Goal: Transaction & Acquisition: Purchase product/service

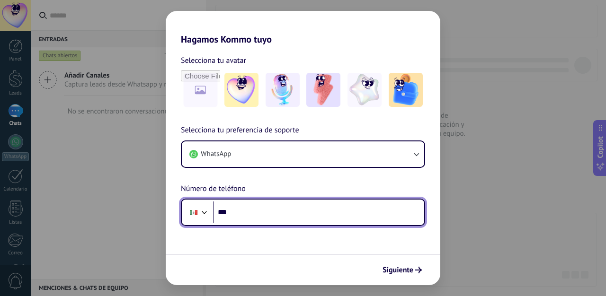
click at [321, 213] on input "***" at bounding box center [318, 213] width 211 height 22
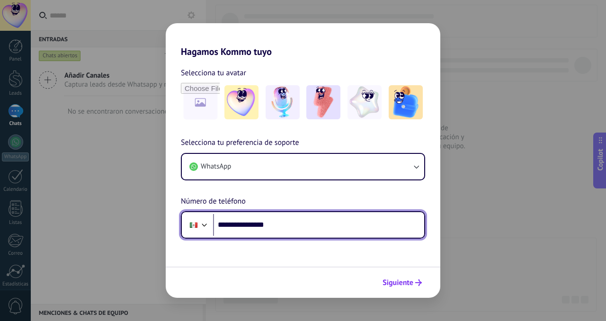
type input "**********"
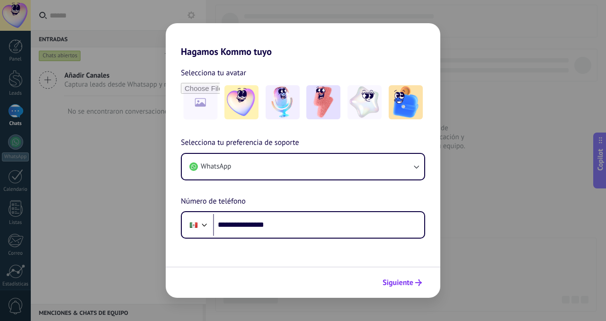
click at [407, 283] on span "Siguiente" at bounding box center [397, 282] width 31 height 7
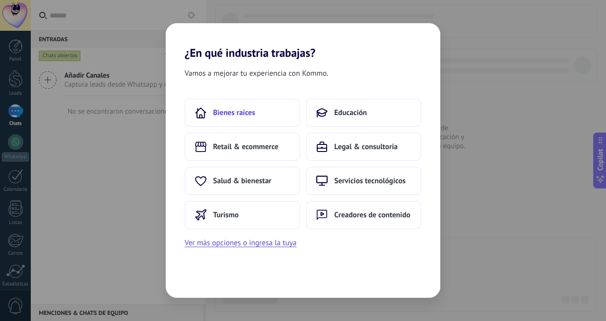
click at [273, 113] on button "Bienes raíces" at bounding box center [242, 112] width 115 height 28
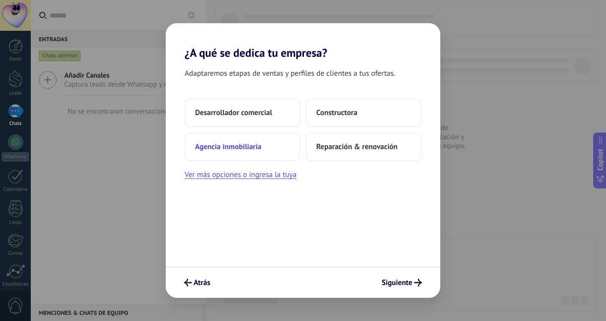
click at [242, 146] on span "Agencia inmobiliaria" at bounding box center [228, 146] width 66 height 9
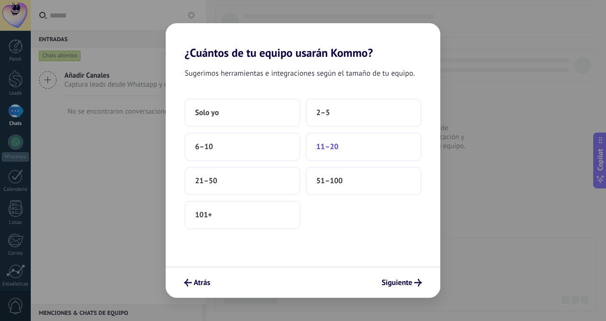
click at [336, 144] on span "11–20" at bounding box center [327, 146] width 22 height 9
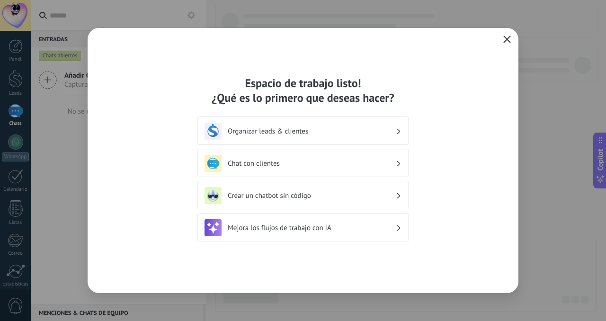
click at [505, 38] on use "button" at bounding box center [506, 38] width 7 height 7
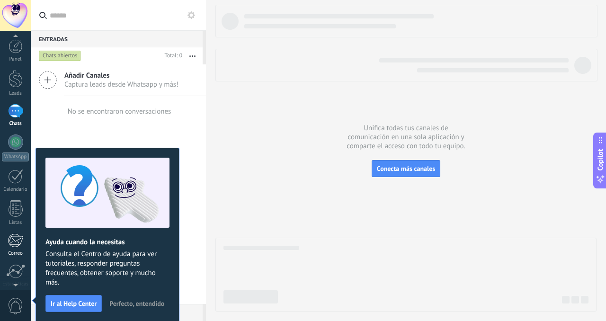
scroll to position [73, 0]
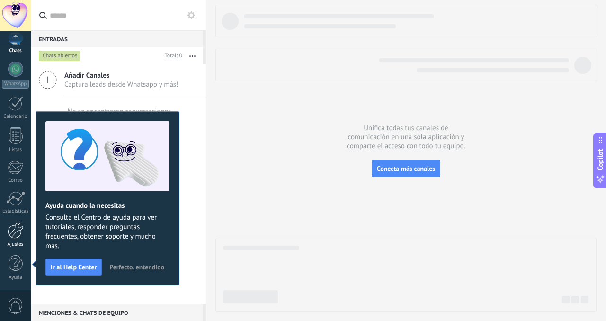
click at [20, 239] on link "Ajustes" at bounding box center [15, 235] width 31 height 26
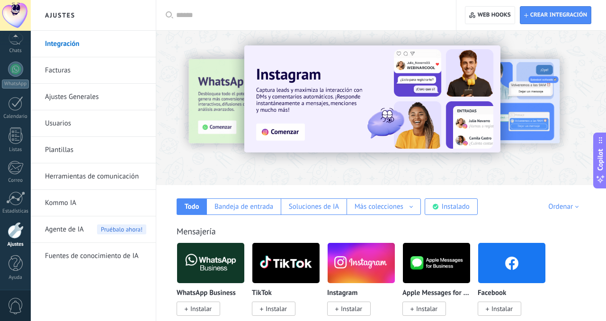
click at [67, 75] on link "Facturas" at bounding box center [95, 70] width 101 height 26
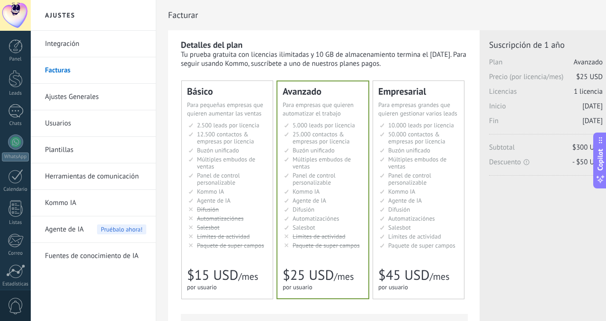
scroll to position [62, 0]
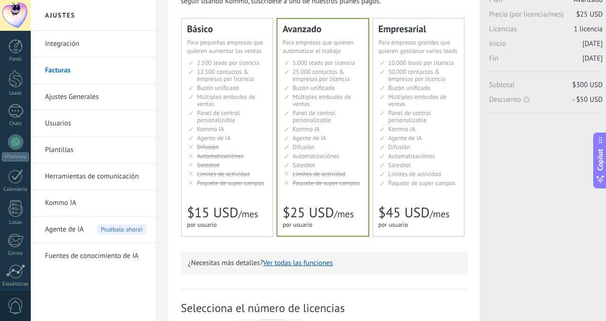
click at [249, 107] on li "Множество воронок Multiple sales pipelines Múltiples embudos de ventas Vários f…" at bounding box center [227, 100] width 79 height 14
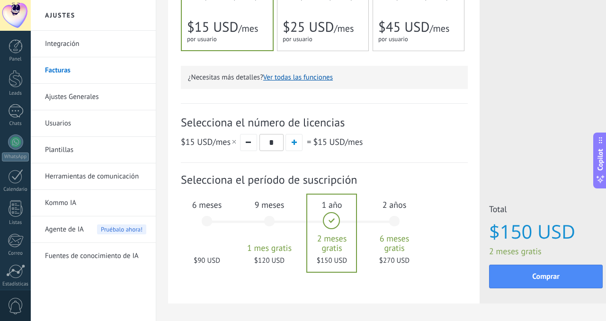
scroll to position [271, 0]
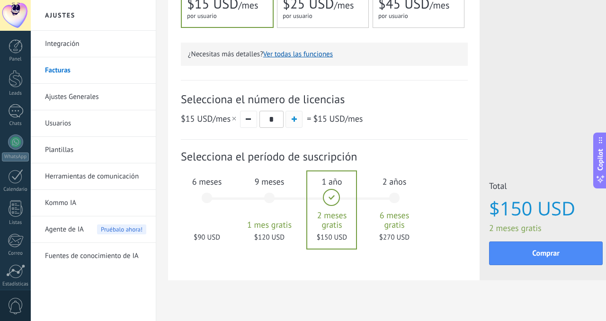
click at [297, 118] on button "button" at bounding box center [293, 119] width 17 height 17
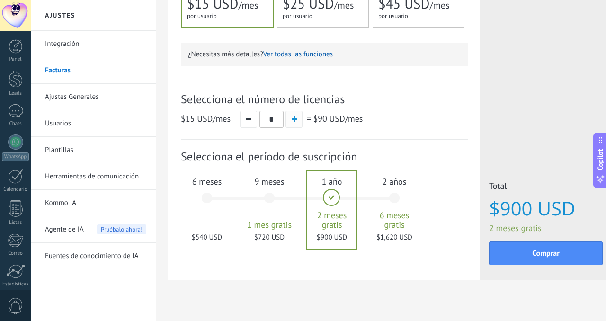
click at [297, 118] on button "button" at bounding box center [293, 119] width 17 height 17
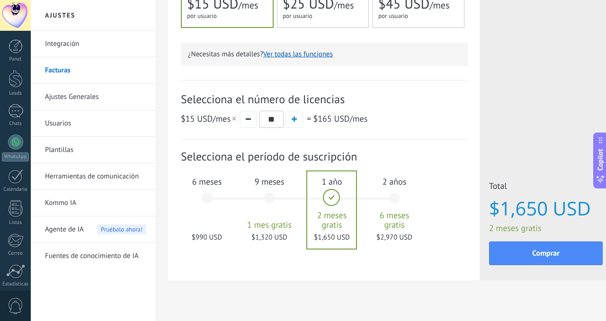
click at [395, 196] on div "2 años 6 meses gratis $2,970 USD" at bounding box center [394, 202] width 51 height 67
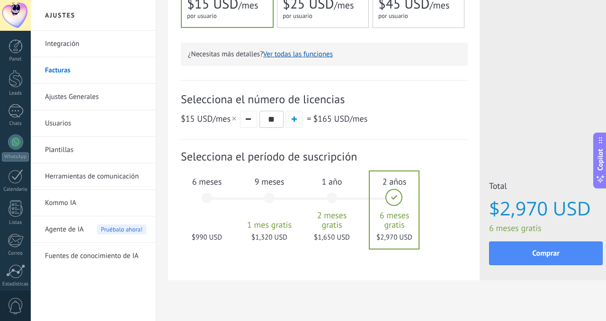
click at [301, 119] on button "button" at bounding box center [293, 119] width 17 height 17
click at [247, 120] on button "button" at bounding box center [248, 119] width 17 height 17
click at [299, 123] on button "button" at bounding box center [293, 119] width 17 height 17
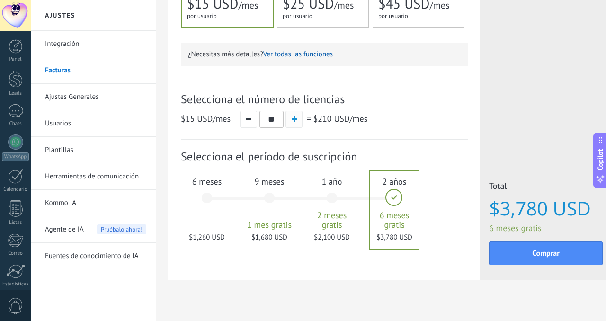
click at [299, 123] on button "button" at bounding box center [293, 119] width 17 height 17
type input "**"
click at [329, 196] on div "1 año 2 meses gratis $2,250 USD" at bounding box center [331, 202] width 51 height 67
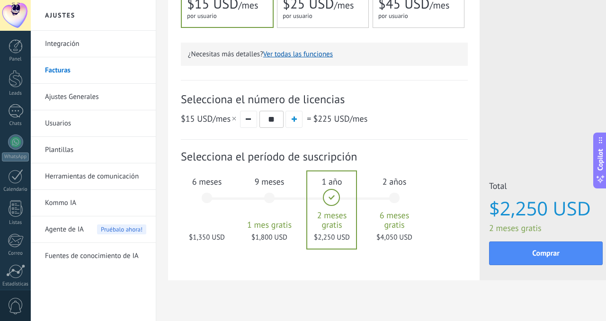
click at [277, 194] on div "9 meses 1 mes gratis $1,800 USD" at bounding box center [269, 202] width 51 height 67
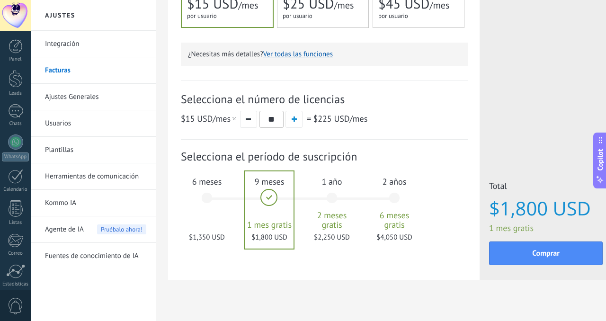
click at [209, 199] on div "6 meses $1,350 USD" at bounding box center [206, 202] width 51 height 67
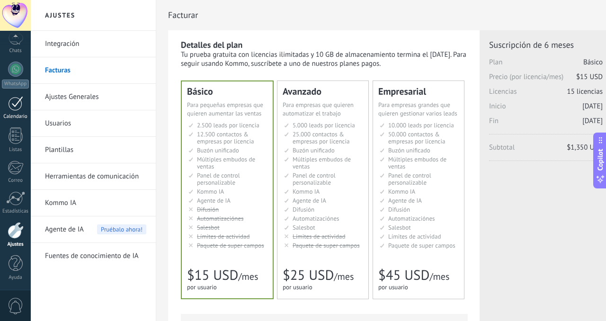
scroll to position [0, 0]
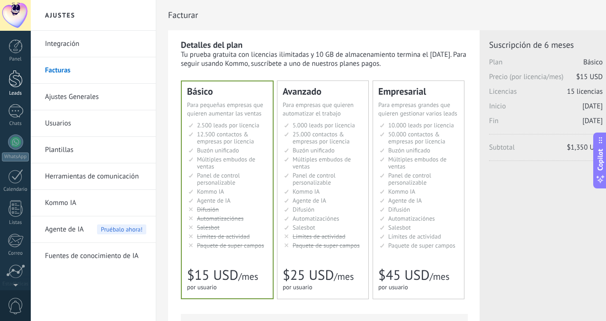
click at [16, 73] on div at bounding box center [16, 79] width 14 height 18
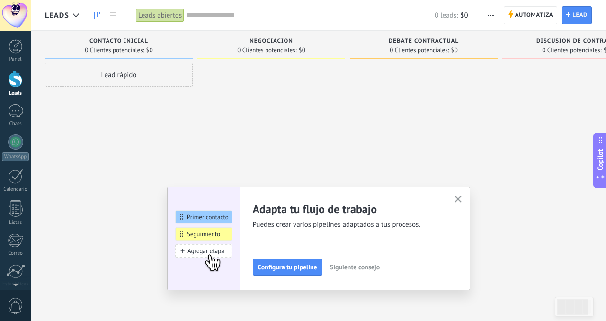
click at [456, 196] on icon "button" at bounding box center [457, 198] width 7 height 7
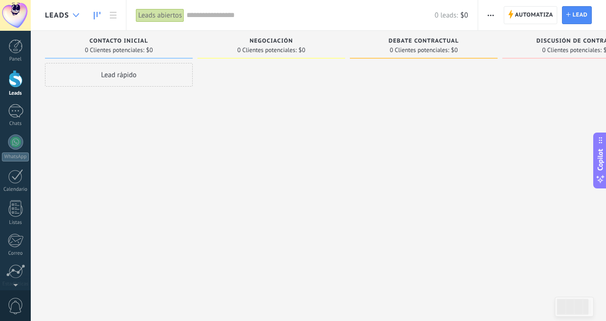
click at [73, 16] on icon at bounding box center [76, 15] width 6 height 4
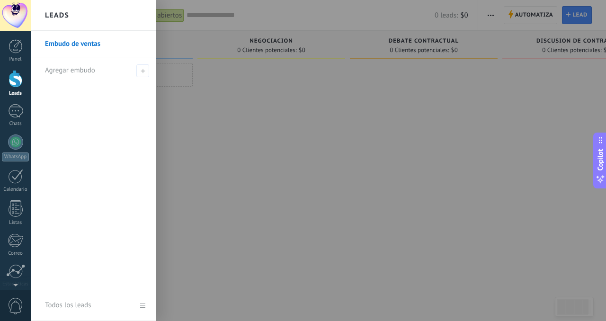
click at [71, 16] on div "Leads" at bounding box center [93, 15] width 125 height 31
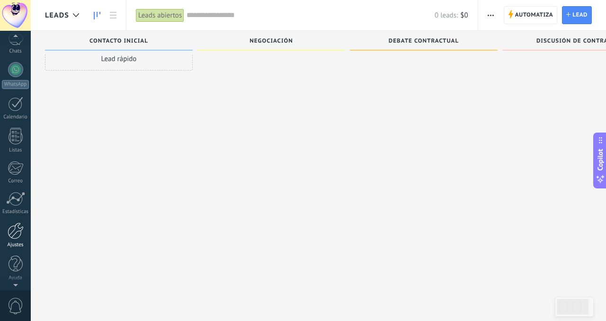
scroll to position [73, 0]
click at [18, 239] on link "Ajustes" at bounding box center [15, 235] width 31 height 26
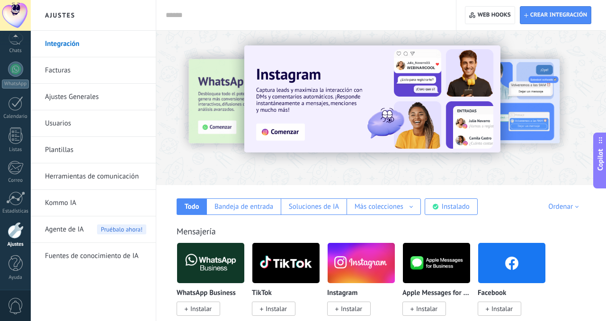
click at [84, 76] on link "Facturas" at bounding box center [95, 70] width 101 height 26
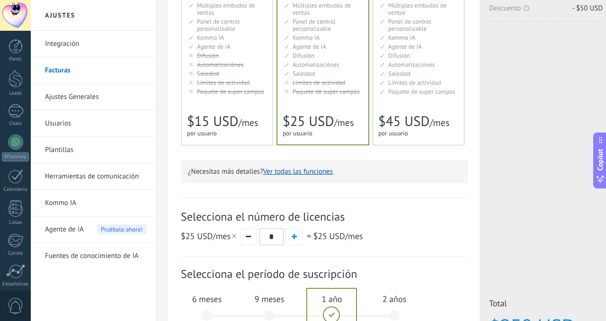
scroll to position [154, 0]
click at [257, 81] on li "Мониторинг активности Activity limits Límites de actividad Activity limits Limi…" at bounding box center [227, 82] width 79 height 7
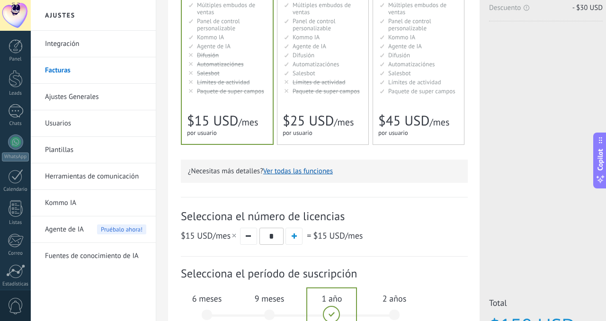
scroll to position [0, 0]
click at [292, 237] on span "button" at bounding box center [293, 235] width 5 height 5
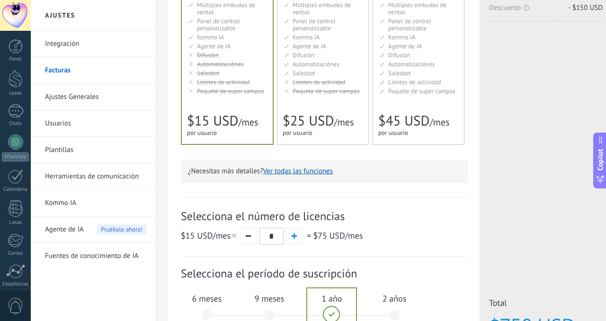
click at [292, 237] on span "button" at bounding box center [293, 235] width 5 height 5
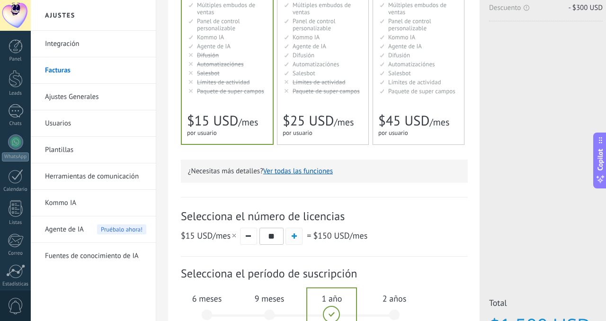
click at [292, 237] on span "button" at bounding box center [293, 235] width 5 height 5
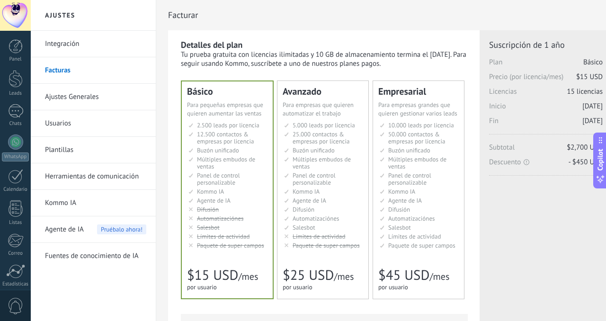
drag, startPoint x: 563, startPoint y: 88, endPoint x: 565, endPoint y: 171, distance: 82.4
click at [565, 169] on div "Suscripción de 1 año Plan Básico Precio (por licencia/mes) $15 USD Licencias 15…" at bounding box center [546, 107] width 114 height 136
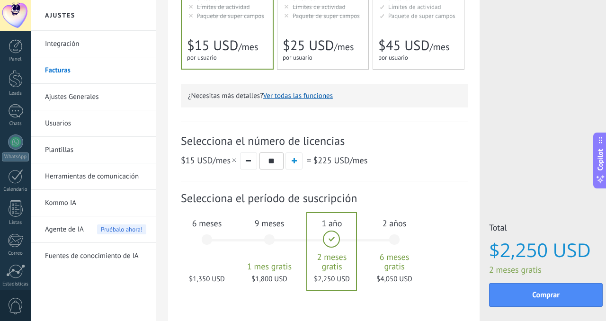
scroll to position [286, 0]
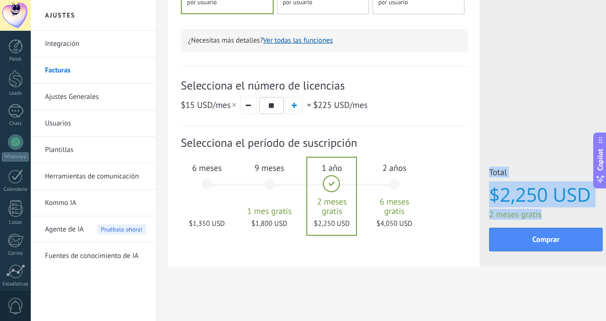
drag, startPoint x: 595, startPoint y: 209, endPoint x: 486, endPoint y: 202, distance: 108.6
click at [486, 202] on div "Licencias adicionales Plan Básico Precio (por licencia/mes) $15 USD Nuevas lice…" at bounding box center [545, 5] width 132 height 521
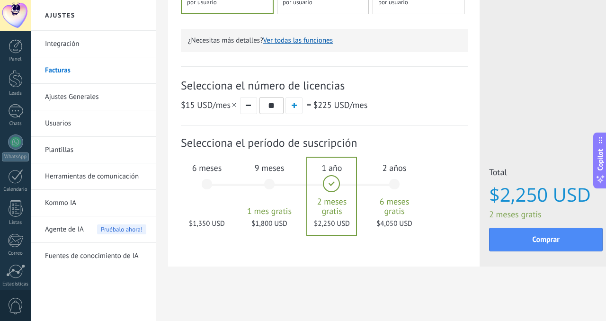
click at [207, 183] on div "6 meses $1,350 USD" at bounding box center [206, 188] width 51 height 67
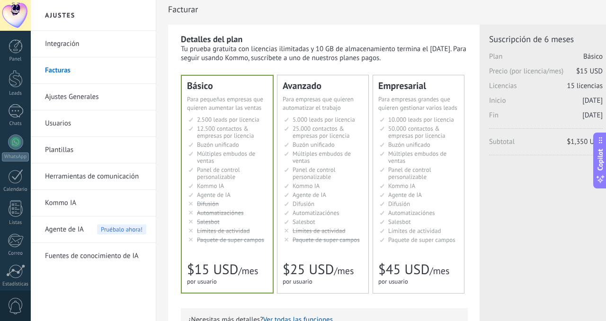
scroll to position [5, 0]
click at [322, 186] on li "Kommo AI Kommo AI Kommo IA Kommo AI Kommo IA Kommo AI Kommo AI" at bounding box center [323, 186] width 79 height 7
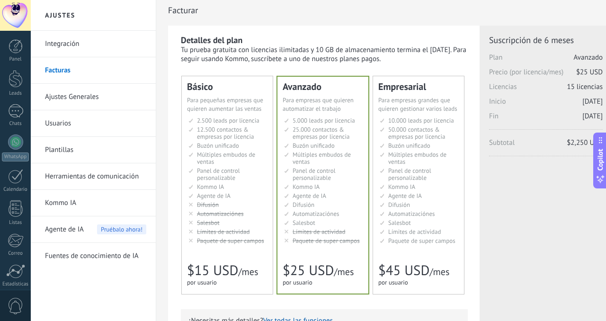
click at [430, 148] on li "Общий inbox Unified inbox Buzón unificado Inbox unificado Inbox terpadu Birleşi…" at bounding box center [418, 145] width 79 height 7
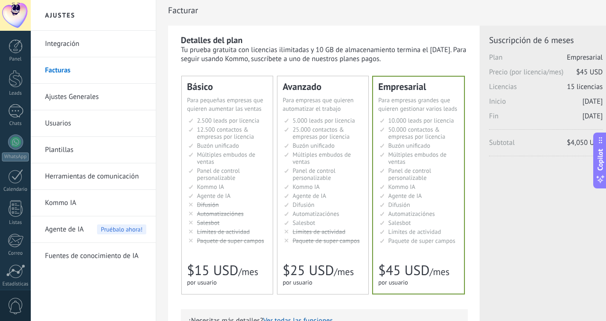
click at [284, 146] on li "Общий inbox Unified inbox Buzón unificado Inbox unificado Inbox terpadu Birleşi…" at bounding box center [323, 145] width 79 height 7
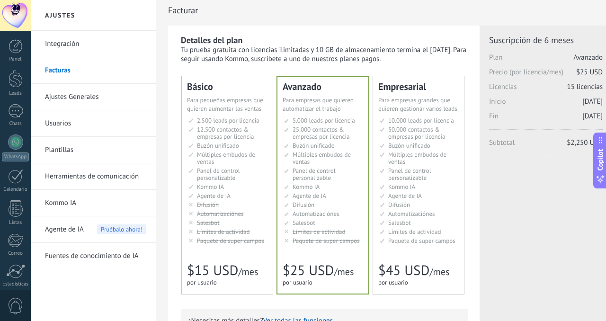
click at [207, 132] on span "12.500 contactos & empresas por licencia" at bounding box center [225, 132] width 57 height 15
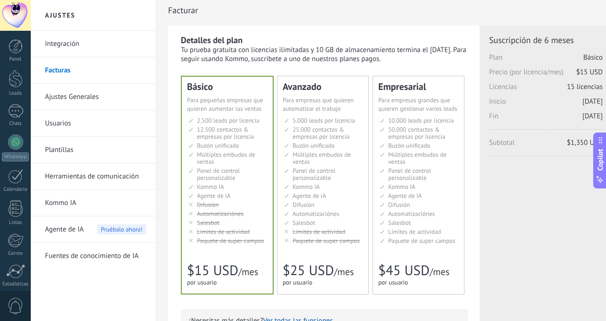
click at [318, 124] on span "5.000 leads por licencia" at bounding box center [323, 120] width 62 height 8
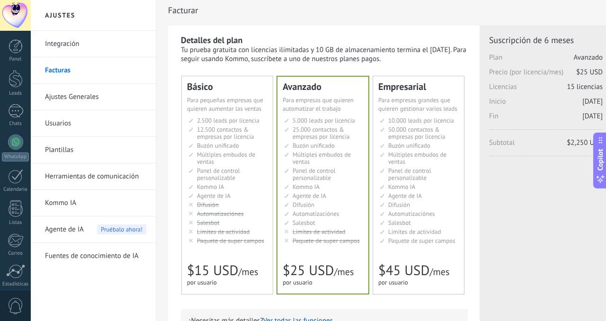
click at [380, 152] on li "Множество воронок Multiple sales pipelines Múltiples embudos de ventas Vários f…" at bounding box center [418, 158] width 79 height 14
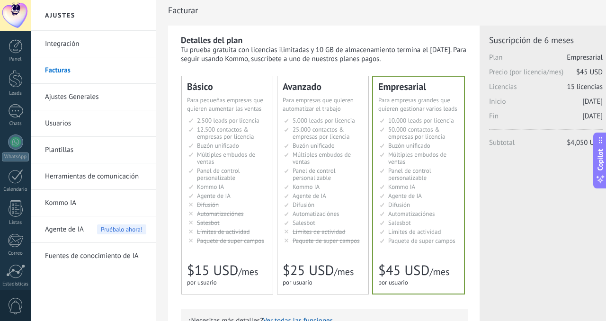
click at [294, 149] on span "Buzón unificado" at bounding box center [313, 145] width 42 height 8
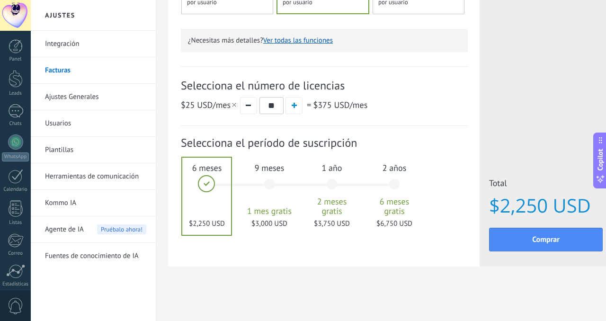
scroll to position [0, 0]
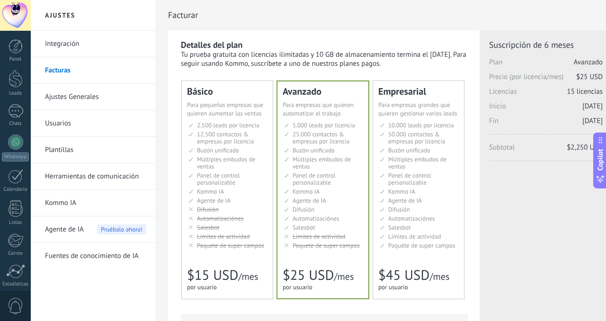
click at [221, 167] on li "Множество воронок Multiple sales pipelines Múltiples embudos de ventas Vários f…" at bounding box center [227, 163] width 79 height 14
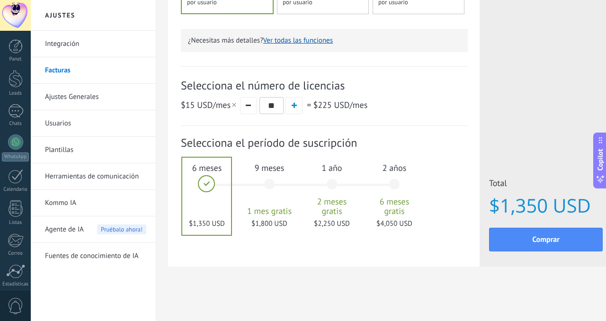
scroll to position [283, 0]
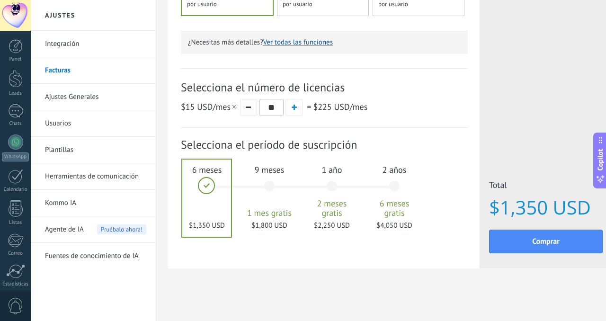
click at [252, 112] on button "button" at bounding box center [248, 107] width 17 height 17
click at [249, 108] on span "button" at bounding box center [248, 106] width 5 height 1
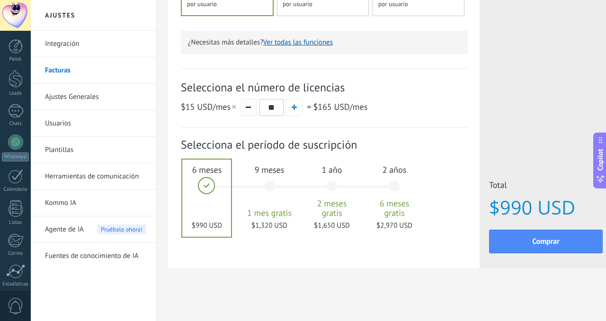
type input "**"
click at [272, 192] on div "9 meses 1 mes gratis $1,200 USD" at bounding box center [269, 190] width 51 height 67
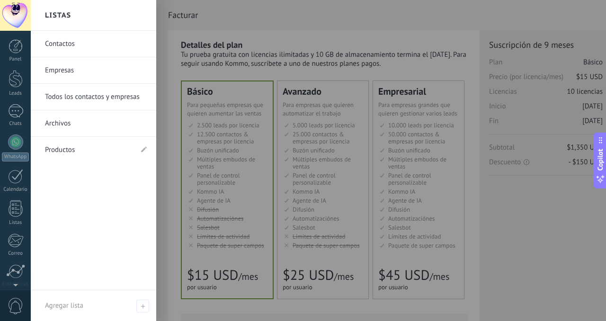
scroll to position [73, 0]
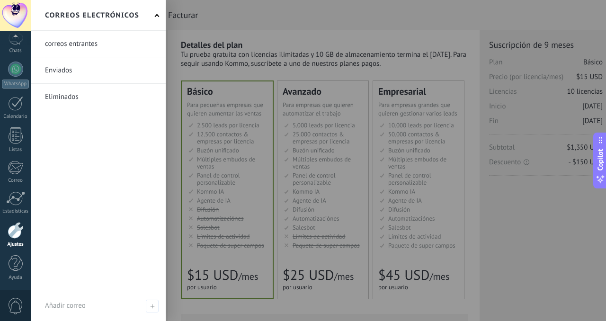
click at [15, 215] on div "Panel Leads Chats WhatsApp Clientes" at bounding box center [15, 128] width 31 height 324
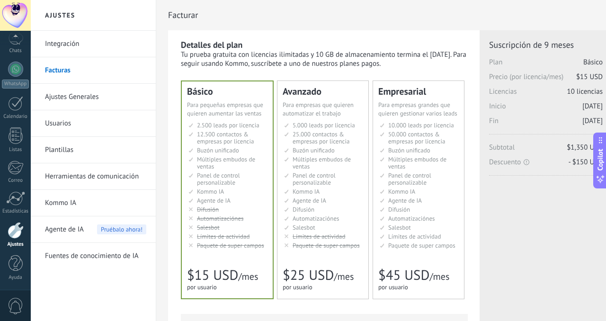
click at [17, 190] on div "Panel Leads Chats WhatsApp Clientes" at bounding box center [15, 128] width 31 height 324
click at [18, 199] on div at bounding box center [15, 198] width 19 height 14
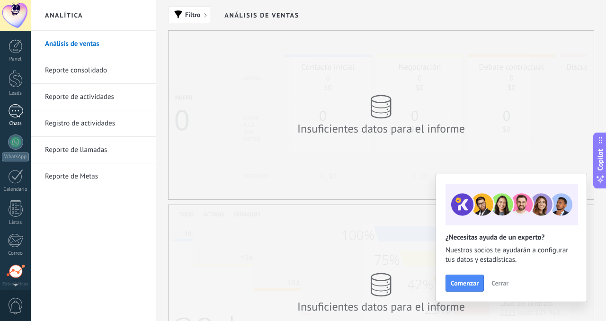
click at [19, 115] on div at bounding box center [15, 111] width 15 height 14
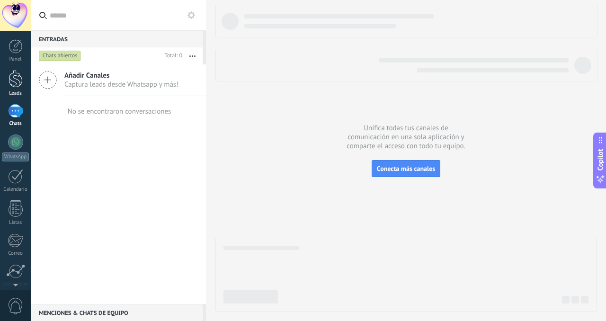
click at [21, 79] on div at bounding box center [16, 79] width 14 height 18
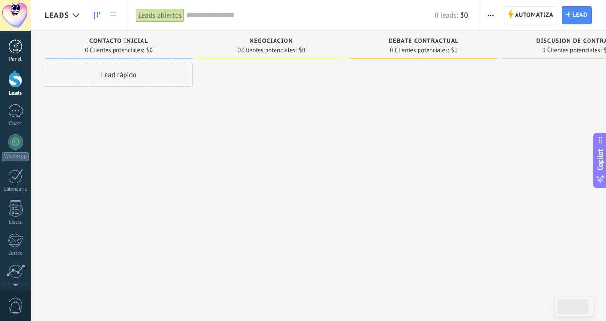
click at [16, 47] on div at bounding box center [16, 46] width 14 height 14
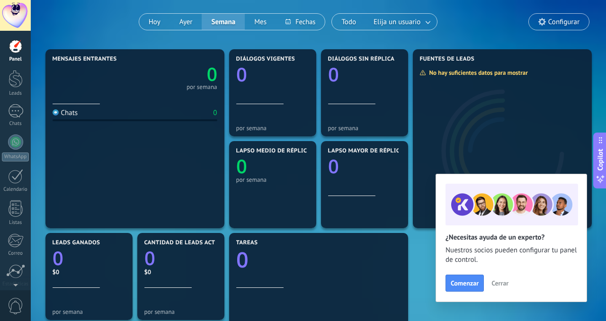
scroll to position [88, 0]
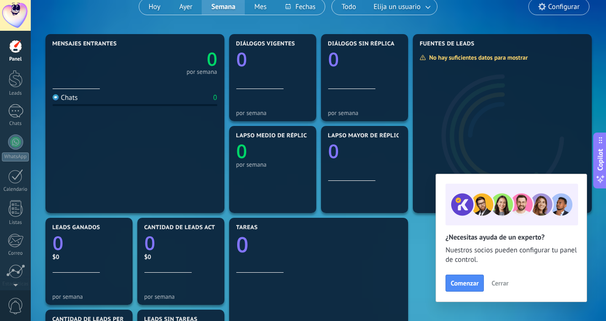
click at [500, 280] on span "Cerrar" at bounding box center [499, 283] width 17 height 7
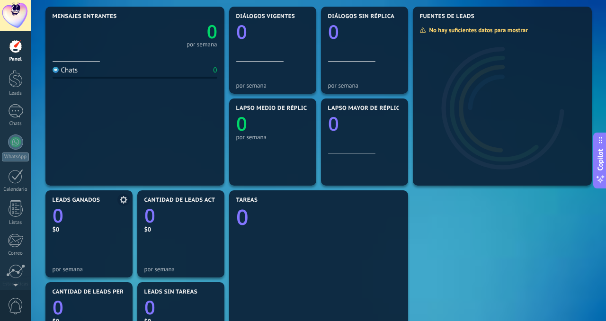
scroll to position [116, 0]
click at [390, 103] on section "Lapso mayor de réplica 0" at bounding box center [364, 141] width 87 height 87
click at [386, 106] on span "Lapso mayor de réplica" at bounding box center [365, 108] width 75 height 7
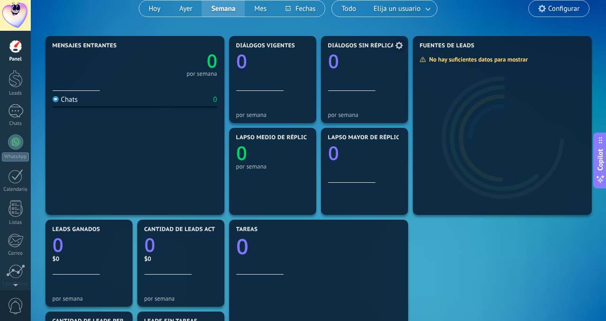
scroll to position [76, 0]
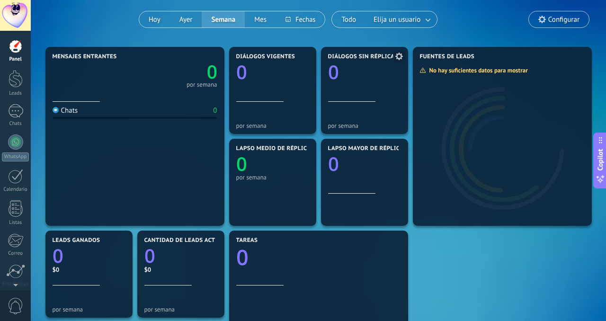
click at [402, 56] on use at bounding box center [399, 57] width 8 height 8
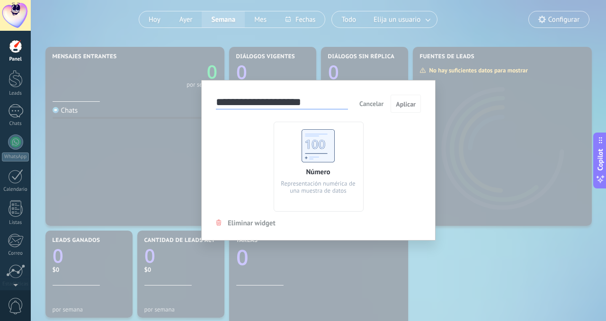
click at [371, 101] on span "Cancelar" at bounding box center [371, 103] width 24 height 9
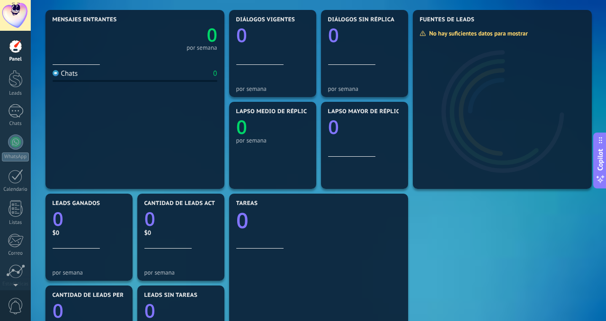
scroll to position [0, 0]
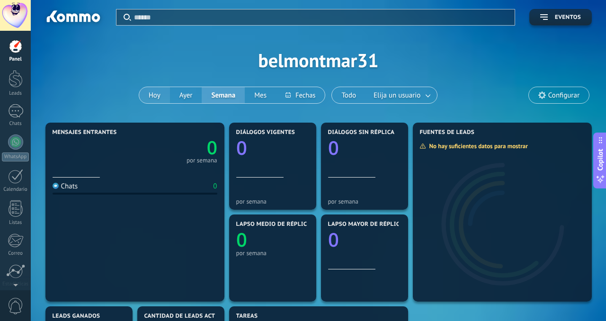
click at [156, 95] on button "Hoy" at bounding box center [154, 95] width 31 height 16
click at [186, 95] on button "Ayer" at bounding box center [186, 95] width 32 height 16
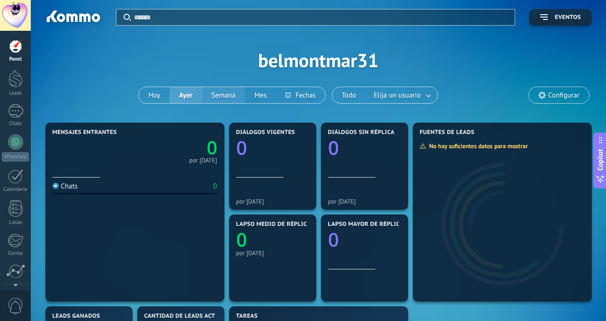
click at [228, 94] on button "Semana" at bounding box center [223, 95] width 43 height 16
click at [267, 95] on button "Mes" at bounding box center [260, 95] width 31 height 16
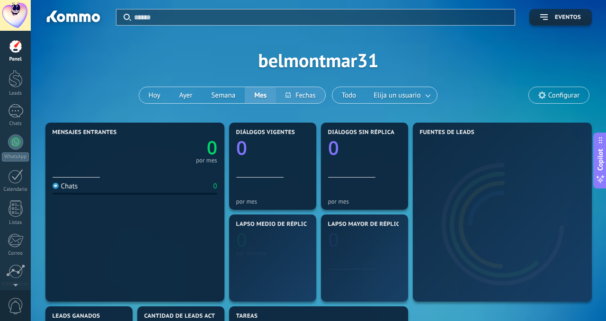
click at [304, 95] on button at bounding box center [300, 95] width 49 height 16
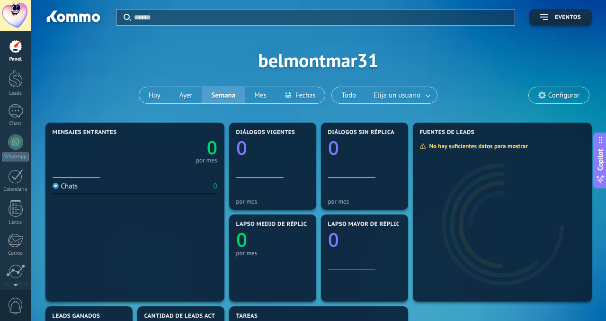
click at [394, 109] on div "Aplicar Eventos belmontmar31 [DATE] [DATE] Semana Mes Todo Elija un usuario Con…" at bounding box center [318, 60] width 547 height 120
click at [405, 95] on span "Elija un usuario" at bounding box center [396, 95] width 51 height 13
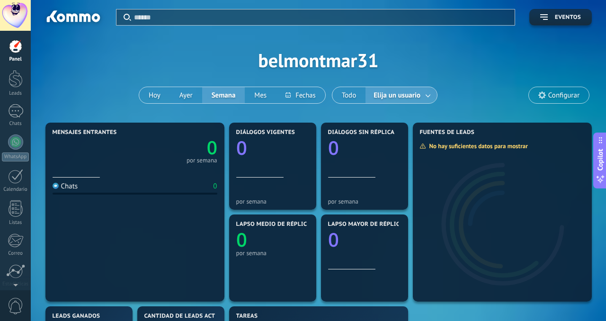
click at [405, 95] on span "Elija un usuario" at bounding box center [396, 95] width 51 height 13
click at [558, 19] on span "Eventos" at bounding box center [568, 17] width 26 height 7
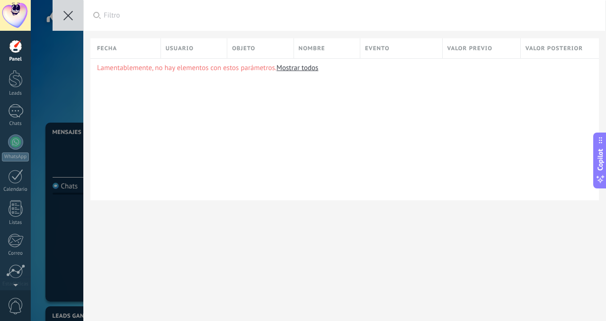
click at [123, 48] on div "Fecha" at bounding box center [128, 48] width 63 height 20
click at [211, 136] on div "Lamentablemente, no hay elementos con estos parámetros. Mostrar todos" at bounding box center [344, 129] width 508 height 142
click at [77, 24] on button at bounding box center [68, 15] width 31 height 31
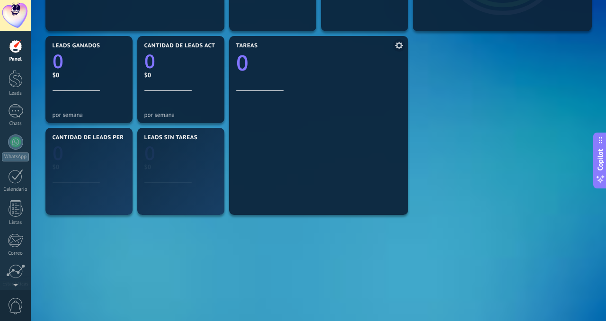
scroll to position [287, 0]
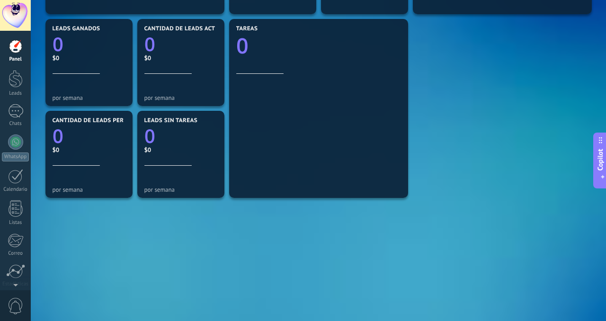
click at [599, 167] on span "Copilot" at bounding box center [599, 160] width 9 height 22
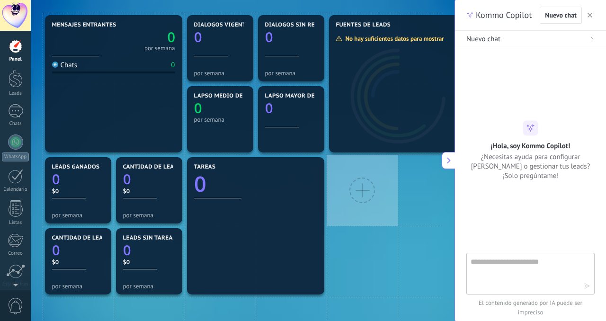
scroll to position [107, 0]
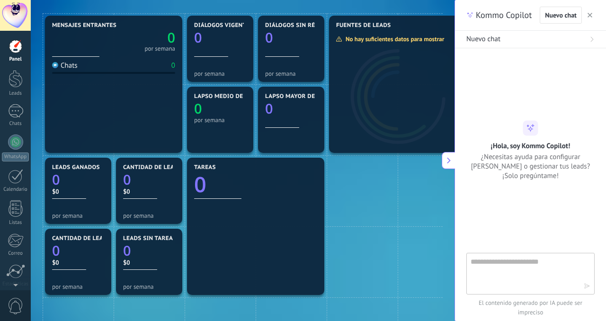
click at [591, 15] on icon "button" at bounding box center [589, 15] width 5 height 5
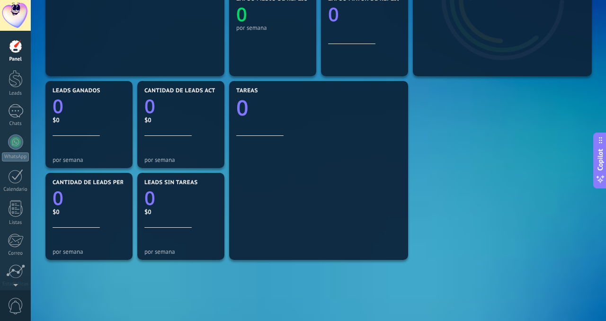
scroll to position [226, 0]
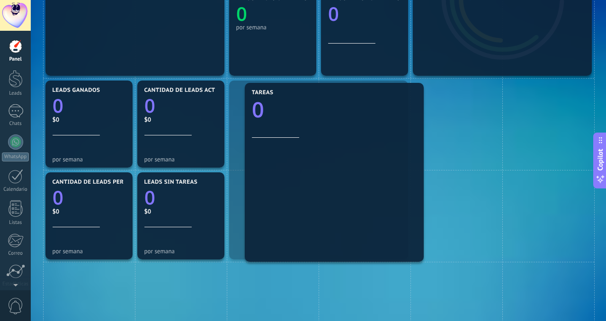
drag, startPoint x: 281, startPoint y: 165, endPoint x: 285, endPoint y: 164, distance: 4.9
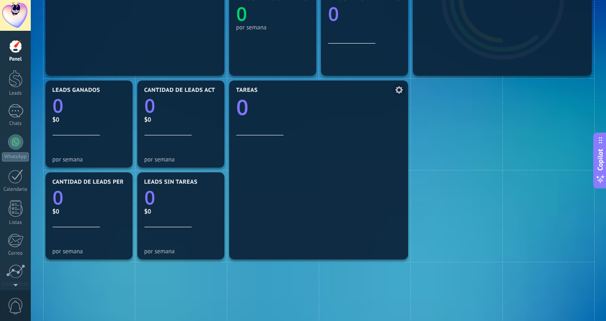
click at [253, 120] on link "0" at bounding box center [318, 107] width 165 height 29
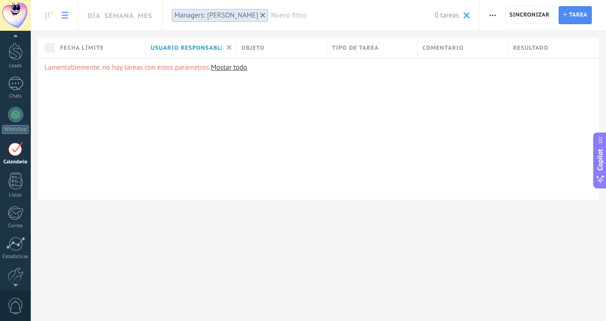
click at [115, 48] on div "Fecha límite" at bounding box center [100, 48] width 90 height 20
click at [267, 14] on div at bounding box center [303, 15] width 606 height 31
click at [55, 16] on link at bounding box center [49, 15] width 16 height 18
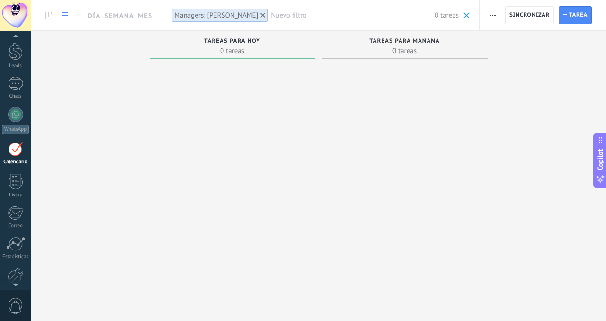
click at [71, 18] on link at bounding box center [65, 15] width 16 height 18
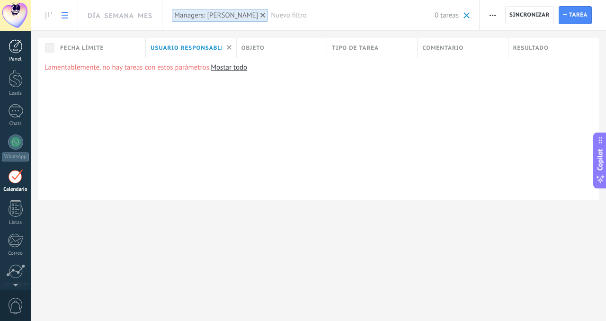
click at [19, 49] on div at bounding box center [16, 46] width 14 height 14
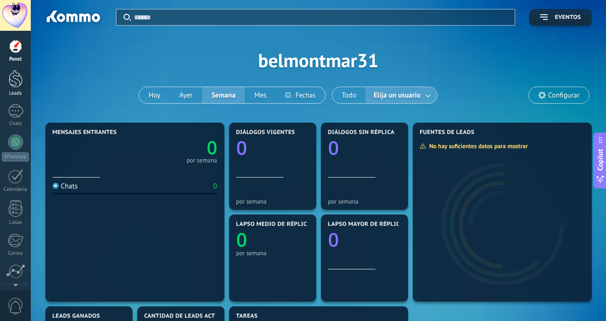
click at [18, 81] on div at bounding box center [16, 79] width 14 height 18
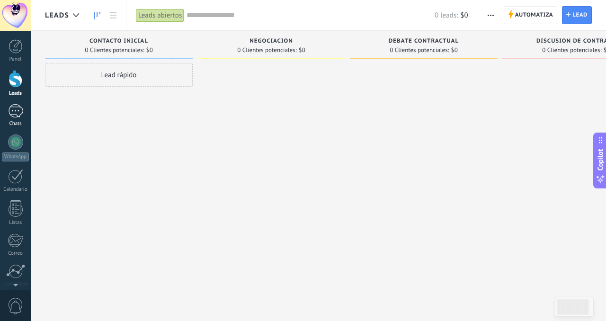
click at [18, 115] on div at bounding box center [15, 111] width 15 height 14
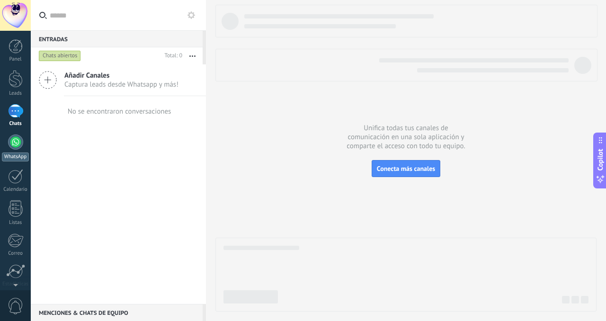
click at [17, 138] on div at bounding box center [15, 141] width 15 height 15
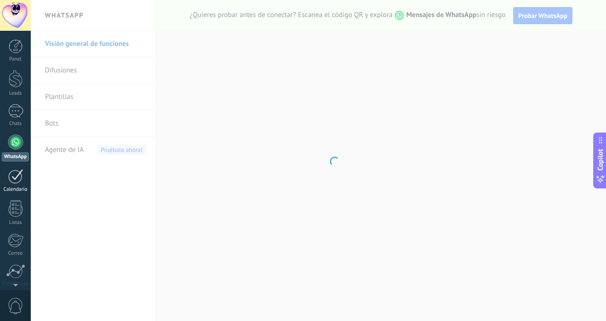
click at [19, 174] on div at bounding box center [15, 176] width 15 height 15
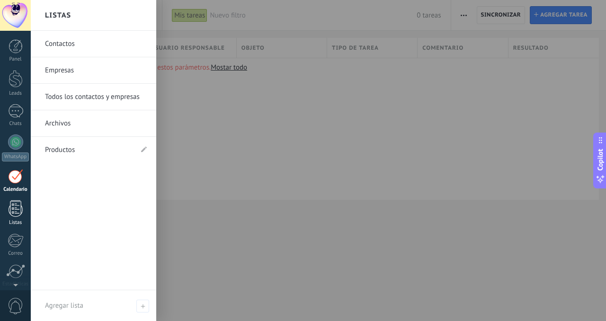
click at [18, 213] on div at bounding box center [16, 208] width 14 height 17
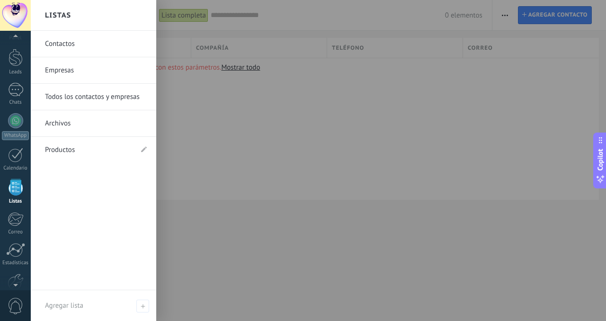
click at [18, 212] on div at bounding box center [16, 219] width 16 height 14
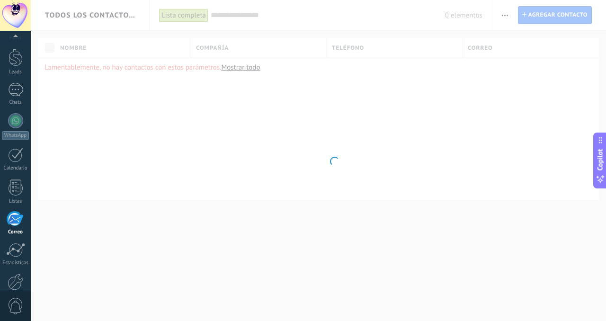
scroll to position [73, 0]
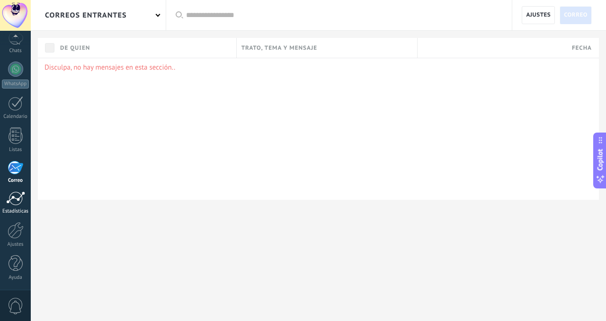
click at [20, 197] on div at bounding box center [15, 198] width 19 height 14
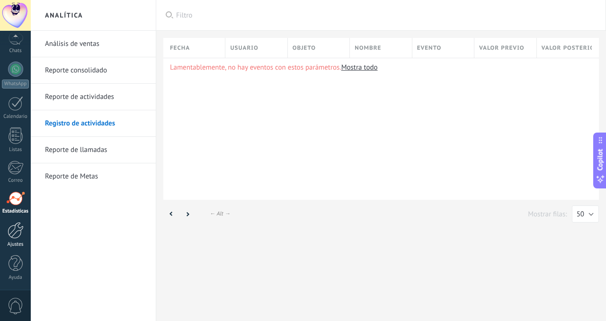
click at [22, 226] on div at bounding box center [16, 230] width 16 height 17
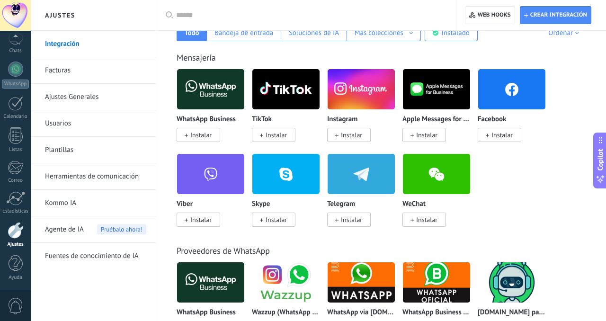
scroll to position [175, 0]
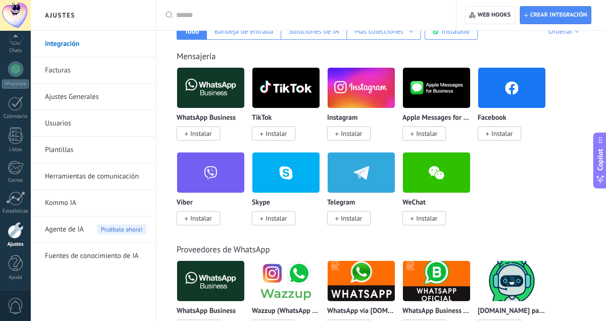
click at [190, 139] on span "Instalar" at bounding box center [198, 133] width 44 height 14
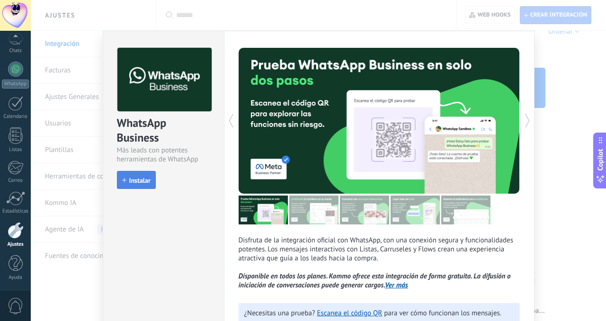
click at [132, 177] on span "Instalar" at bounding box center [139, 180] width 21 height 7
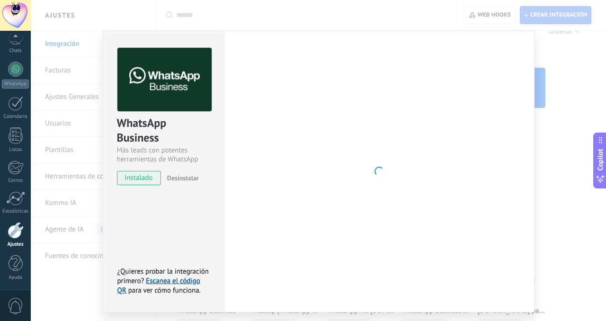
click at [552, 90] on div "WhatsApp Business Más leads con potentes herramientas de WhatsApp instalado Des…" at bounding box center [318, 160] width 575 height 321
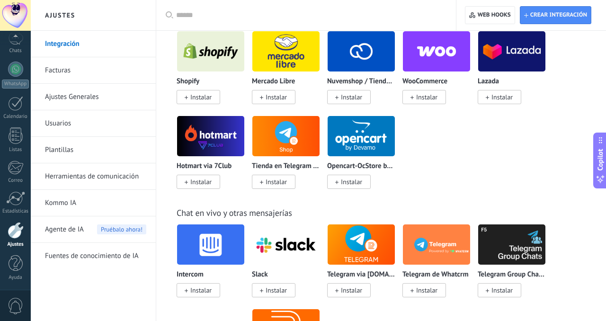
scroll to position [0, 0]
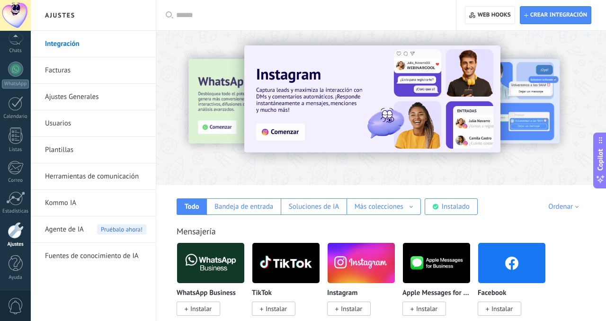
click at [407, 29] on div at bounding box center [309, 15] width 266 height 30
click at [61, 74] on link "Facturas" at bounding box center [95, 70] width 101 height 26
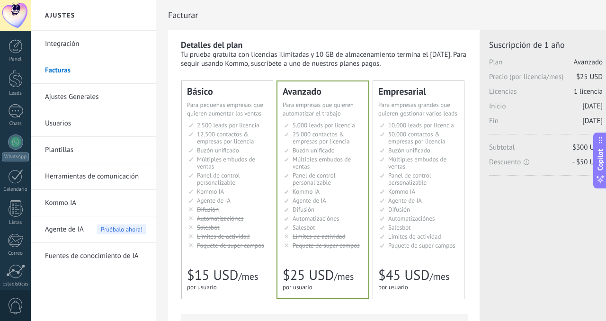
click at [211, 154] on span "Buzón unificado" at bounding box center [218, 150] width 42 height 8
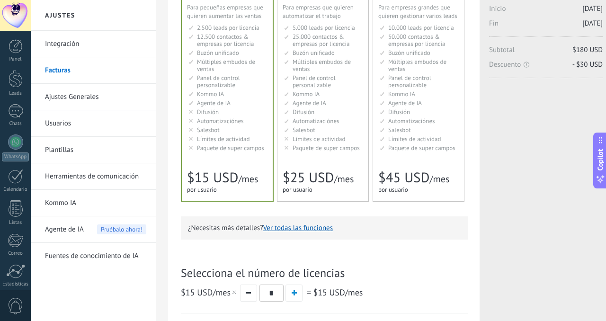
scroll to position [25, 0]
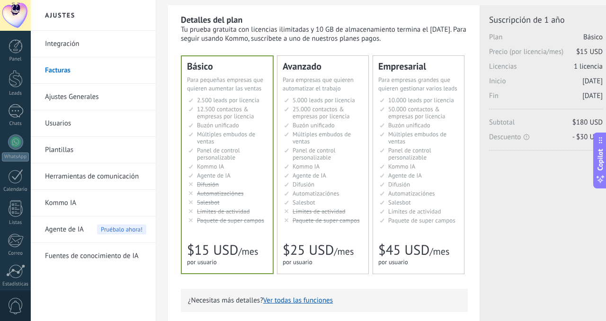
click at [421, 231] on div "Empresarial Для оптимизации процессов в крупной корпорации For large businesses…" at bounding box center [418, 165] width 91 height 218
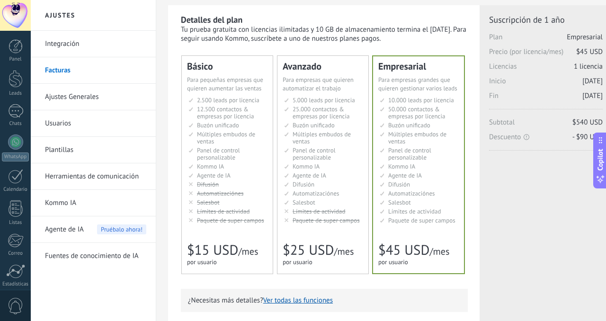
scroll to position [87, 0]
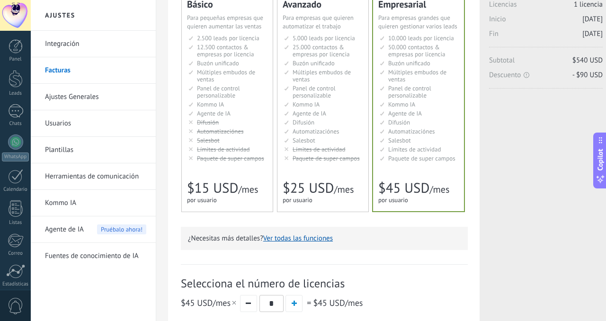
click at [341, 163] on div "5.000 сделок на место 5.000 leads per seat 5.000 leads por licencia 添加线索和联系人 5.…" at bounding box center [322, 99] width 80 height 129
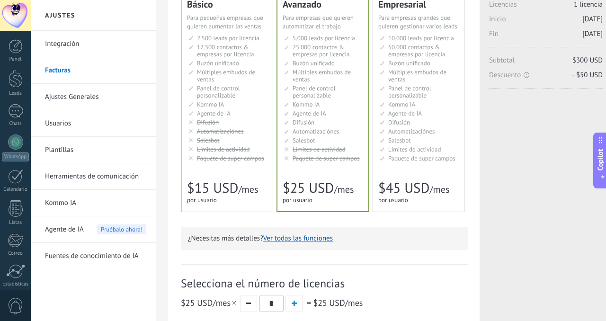
click at [225, 160] on span "Paquete de super campos" at bounding box center [230, 158] width 67 height 8
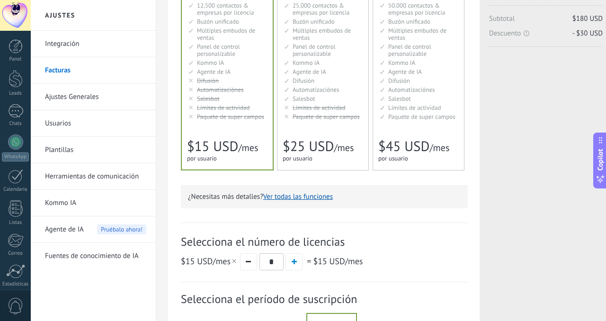
scroll to position [128, 0]
click at [298, 264] on button "button" at bounding box center [293, 262] width 17 height 17
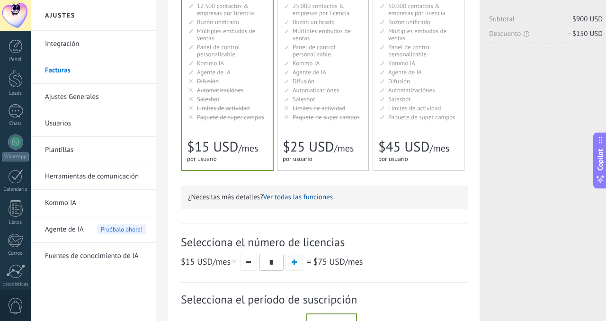
click at [298, 264] on button "button" at bounding box center [293, 262] width 17 height 17
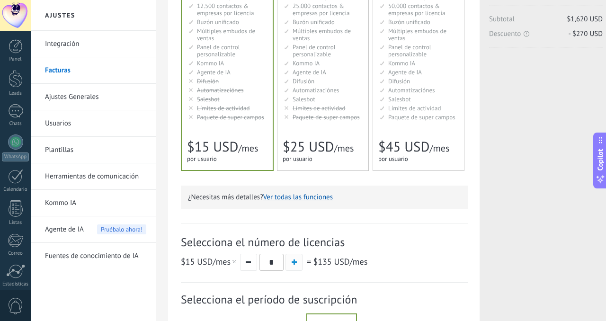
type input "**"
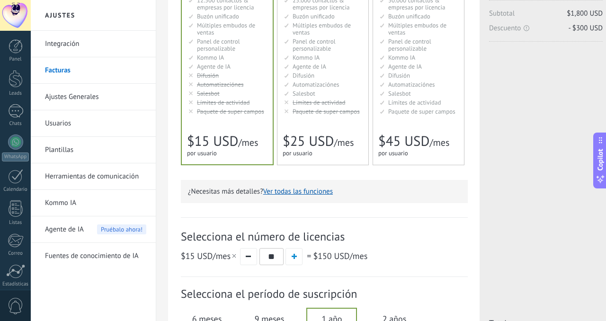
scroll to position [286, 0]
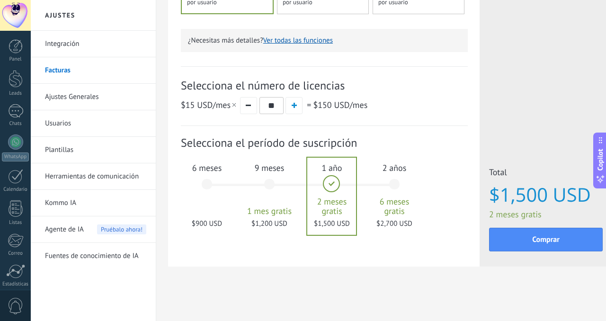
click at [262, 135] on span "Selecciona el período de suscripción" at bounding box center [324, 142] width 287 height 15
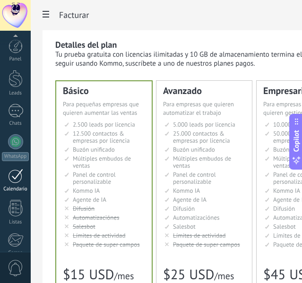
scroll to position [110, 0]
